Goal: Navigation & Orientation: Go to known website

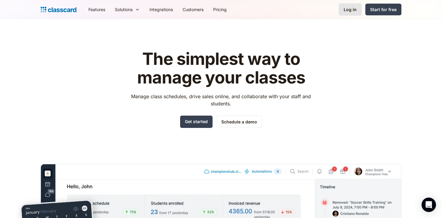
click at [354, 8] on div "Log in" at bounding box center [350, 9] width 13 height 6
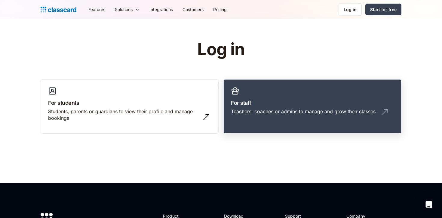
click at [252, 119] on div "Teachers, coaches or admins to manage and grow their classes" at bounding box center [312, 113] width 163 height 11
